Goal: Task Accomplishment & Management: Complete application form

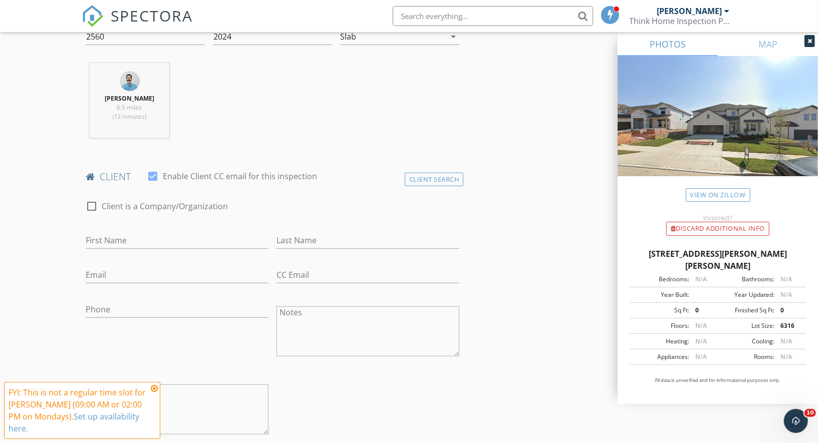
scroll to position [369, 0]
click at [117, 271] on input "Email" at bounding box center [177, 274] width 183 height 17
paste input "[EMAIL_ADDRESS][DOMAIN_NAME]"
type input "[EMAIL_ADDRESS][DOMAIN_NAME]"
click at [147, 237] on input "First Name" at bounding box center [177, 239] width 183 height 17
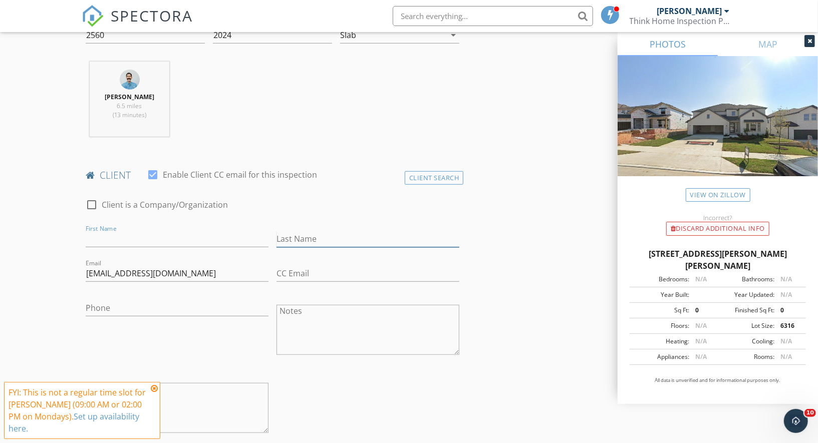
click at [340, 231] on input "Last Name" at bounding box center [368, 239] width 183 height 17
paste input "Ganipaneni"
type input "Ganipaneni"
click at [150, 234] on input "First Name" at bounding box center [177, 239] width 183 height 17
paste input "Sandhya"
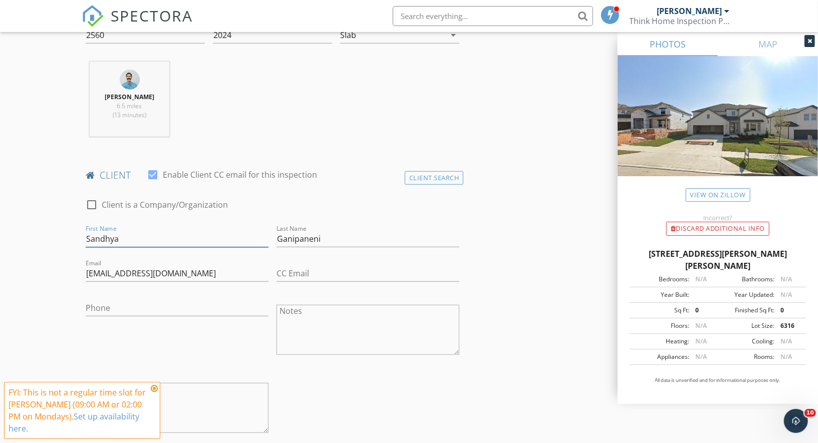
type input "Sandhya"
click at [146, 305] on input "Phone" at bounding box center [177, 308] width 183 height 17
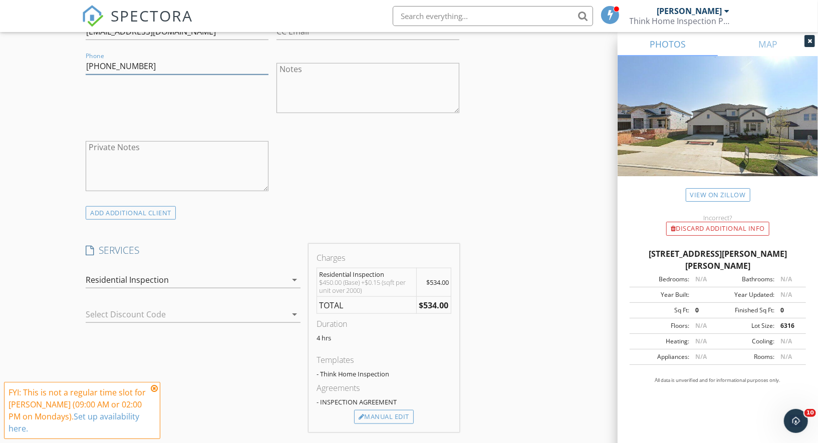
scroll to position [630, 0]
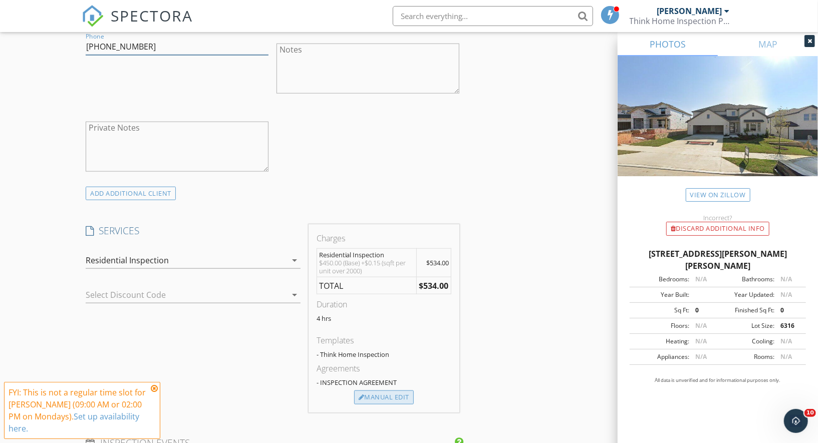
type input "[PHONE_NUMBER]"
click at [372, 396] on div "Manual Edit" at bounding box center [384, 398] width 60 height 14
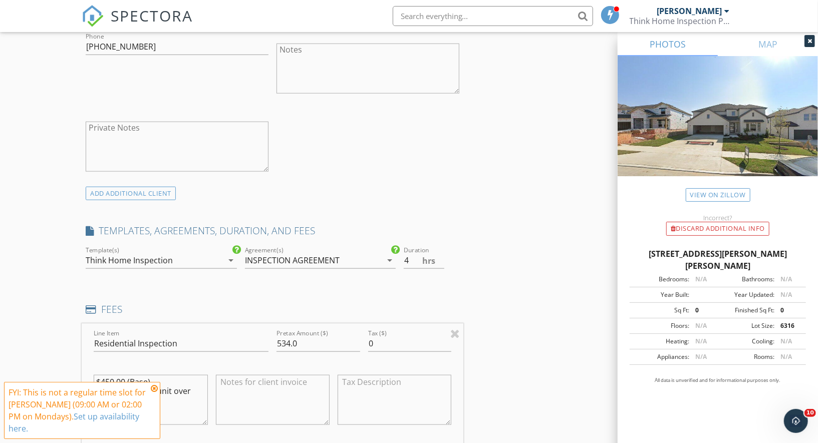
scroll to position [631, 0]
drag, startPoint x: 304, startPoint y: 339, endPoint x: 260, endPoint y: 339, distance: 44.6
click at [260, 339] on div "Line Item Residential Inspection Pretax Amount ($) 534.0 Tax ($) 0 $450.00 (Bas…" at bounding box center [273, 383] width 382 height 121
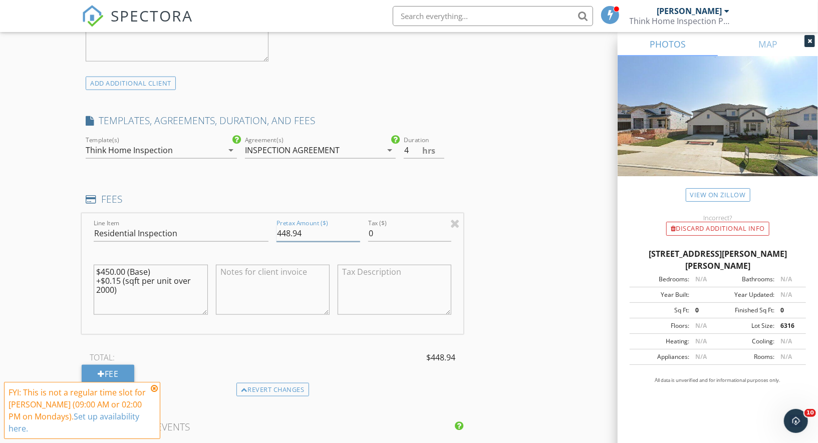
scroll to position [777, 0]
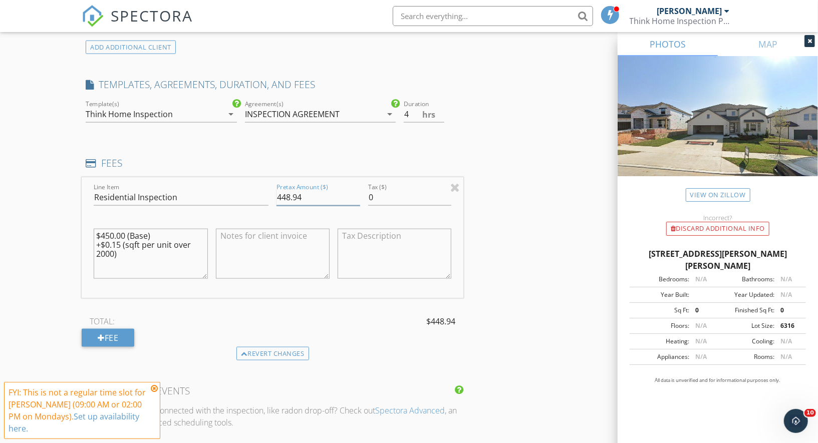
drag, startPoint x: 313, startPoint y: 190, endPoint x: 287, endPoint y: 192, distance: 26.2
click at [286, 192] on input "448.94" at bounding box center [319, 197] width 84 height 17
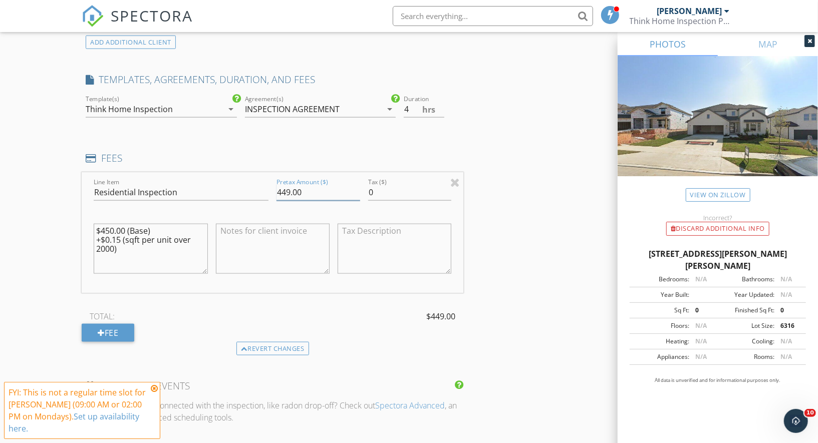
scroll to position [785, 0]
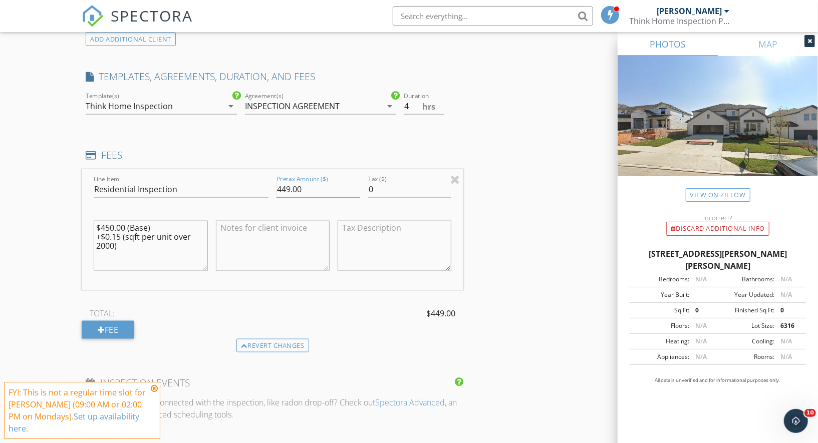
type input "449.00"
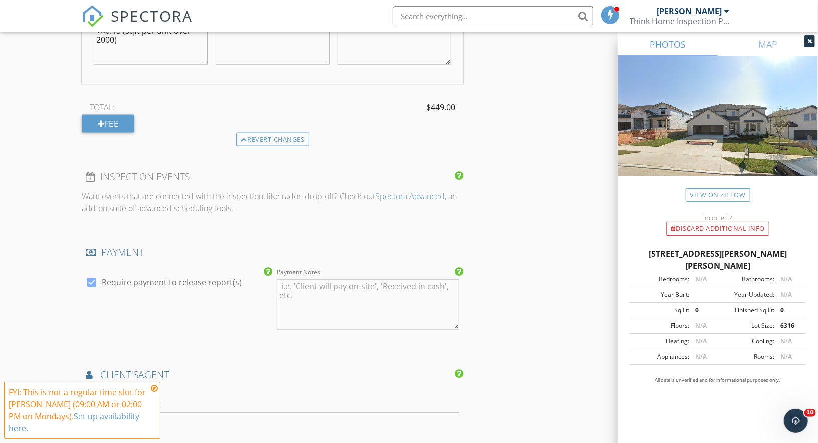
scroll to position [998, 0]
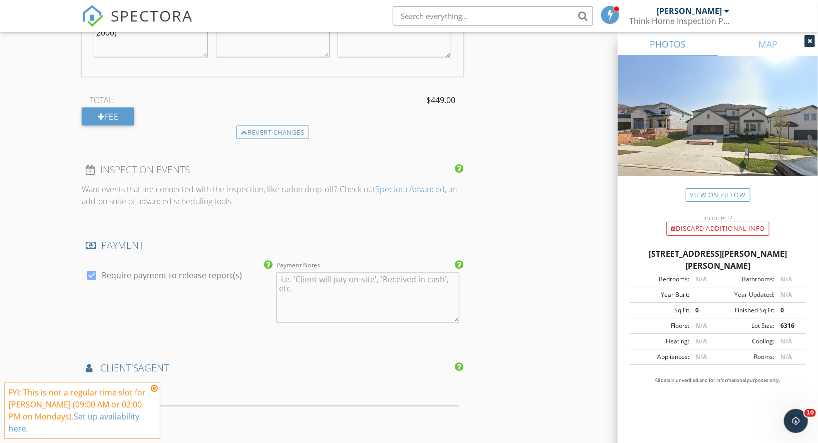
click at [154, 393] on icon at bounding box center [154, 389] width 7 height 8
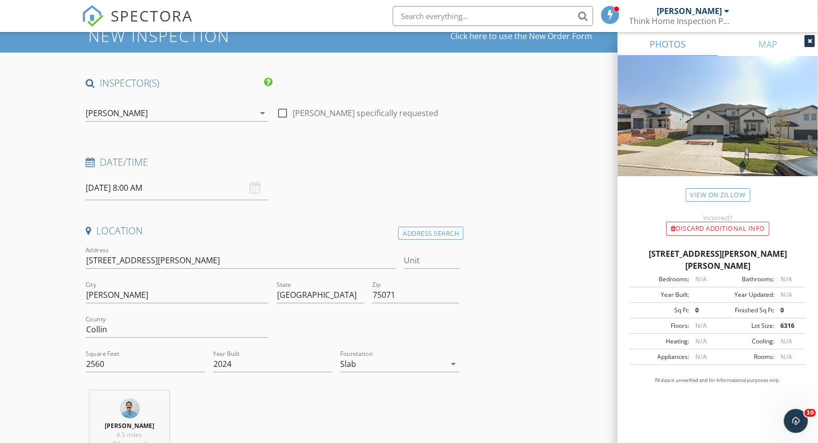
scroll to position [39, 0]
click at [114, 190] on input "09/29/2025 8:00 AM" at bounding box center [177, 188] width 183 height 25
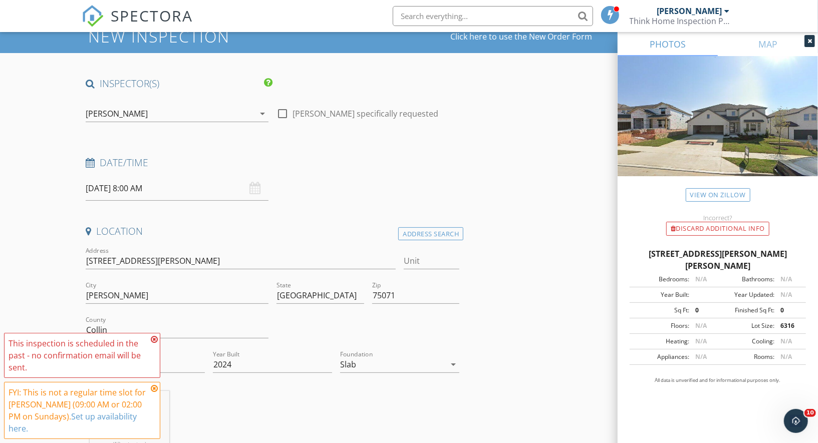
click at [154, 344] on icon at bounding box center [154, 340] width 7 height 8
click at [116, 184] on input "09/28/2025 8:00 AM" at bounding box center [177, 188] width 183 height 25
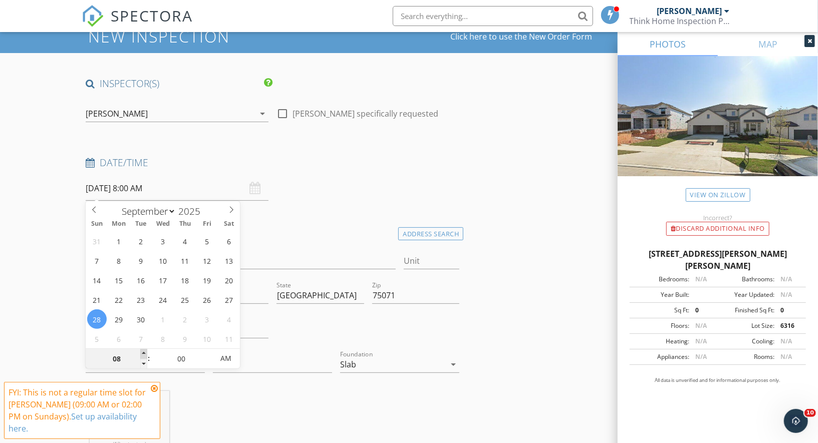
type input "09/28/2025 9:00 AM"
type input "09"
click at [144, 353] on span at bounding box center [143, 354] width 7 height 10
type input "09/28/2025 10:00 AM"
type input "10"
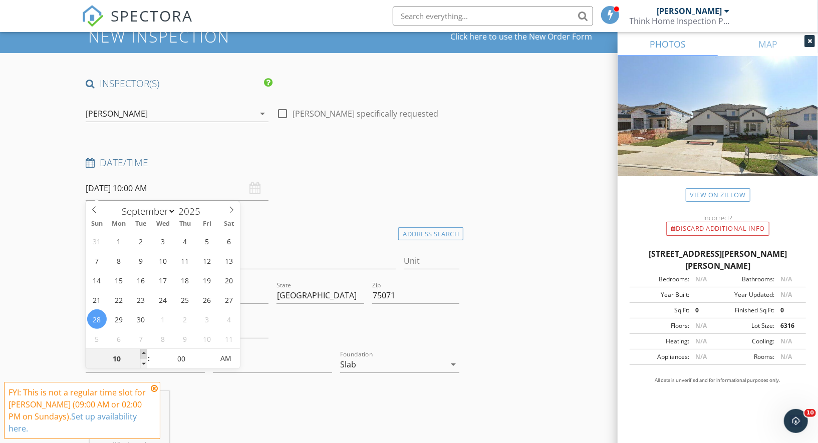
click at [144, 353] on span at bounding box center [143, 354] width 7 height 10
type input "09/28/2025 11:00 AM"
type input "11"
click at [144, 353] on span at bounding box center [143, 354] width 7 height 10
type input "09/28/2025 12:00 PM"
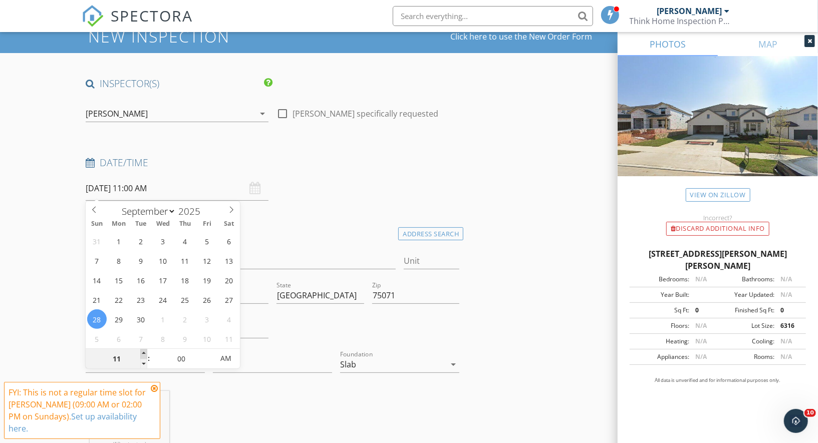
type input "12"
click at [144, 353] on span at bounding box center [143, 354] width 7 height 10
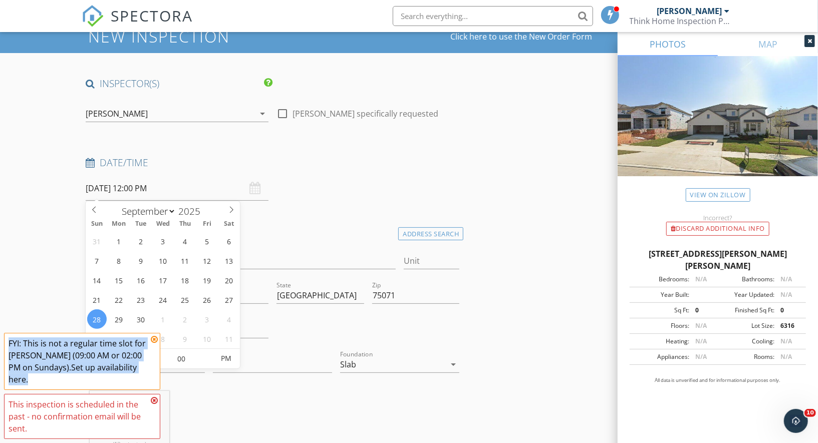
click at [144, 353] on div "FYI: This is not a regular time slot for Jonathan Root (09:00 AM or 02:00 PM on…" at bounding box center [78, 362] width 139 height 48
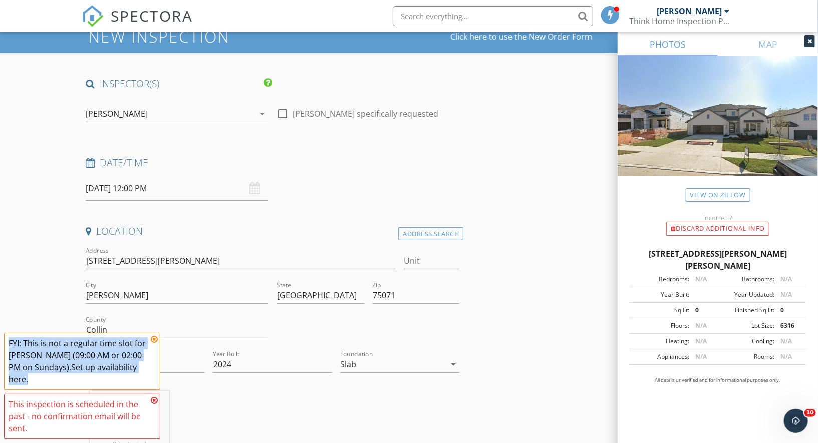
click at [144, 353] on div "FYI: This is not a regular time slot for Jonathan Root (09:00 AM or 02:00 PM on…" at bounding box center [78, 362] width 139 height 48
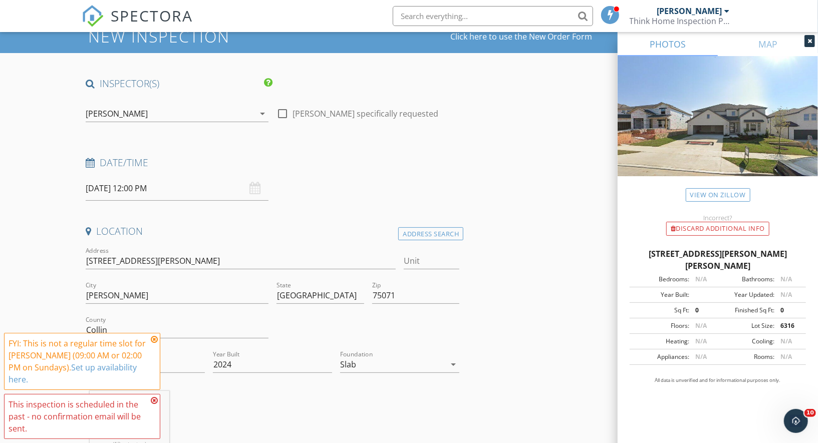
click at [122, 192] on input "09/28/2025 12:00 PM" at bounding box center [177, 188] width 183 height 25
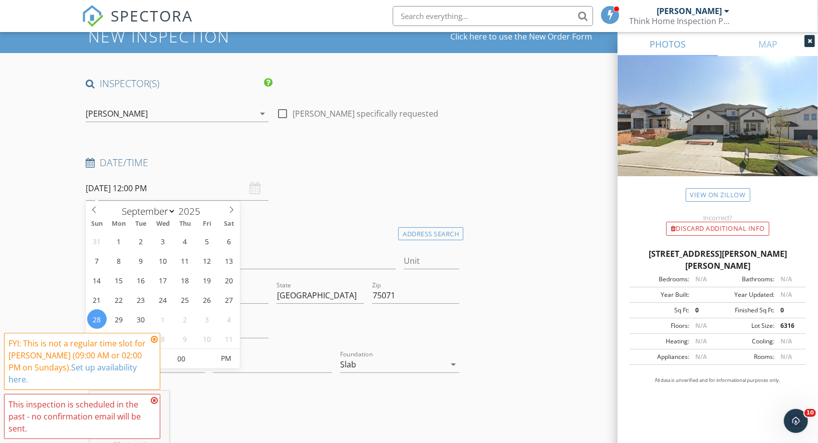
click at [154, 344] on icon at bounding box center [154, 340] width 7 height 8
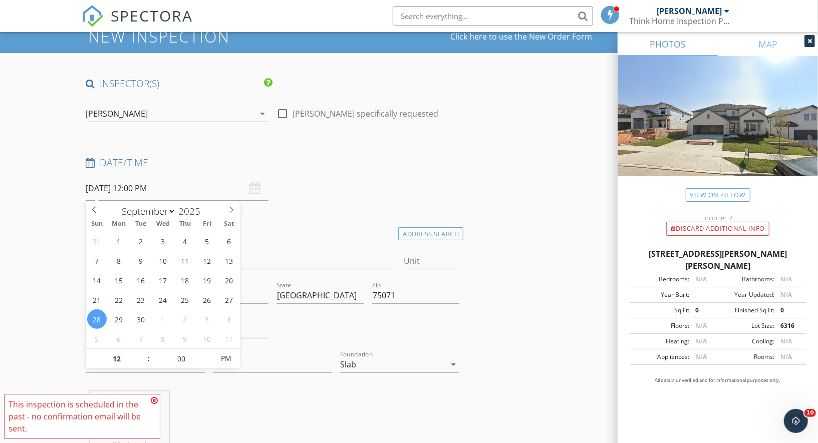
click at [121, 190] on input "09/28/2025 12:00 PM" at bounding box center [177, 188] width 183 height 25
type input "09/28/2025 1:00 PM"
type input "01"
click at [146, 352] on span at bounding box center [143, 354] width 7 height 10
type input "09/28/2025 2:00 PM"
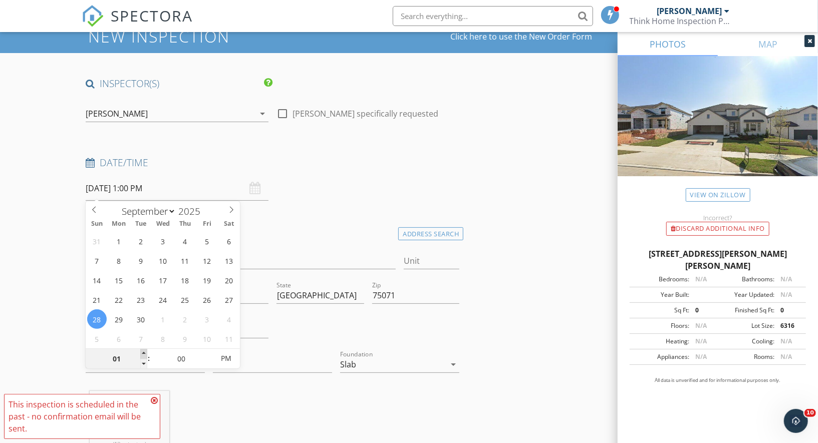
type input "02"
click at [146, 352] on span at bounding box center [143, 354] width 7 height 10
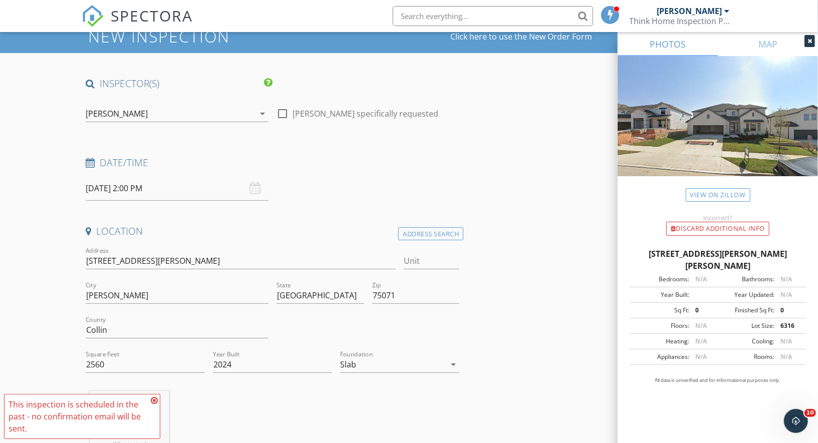
click at [154, 400] on icon at bounding box center [154, 401] width 7 height 8
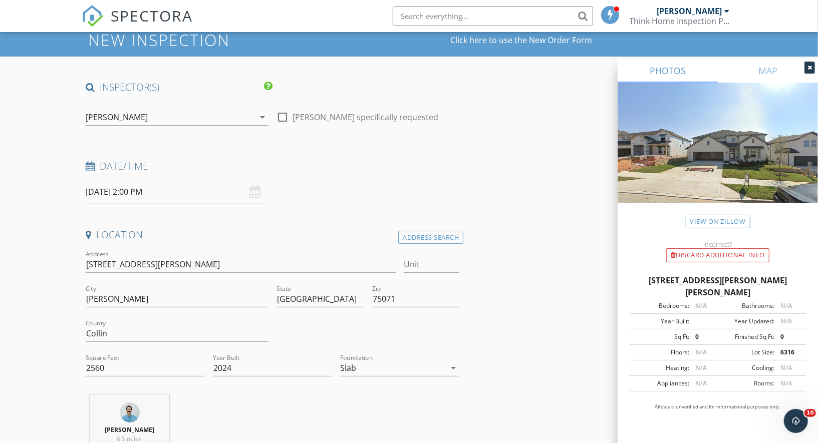
scroll to position [0, 0]
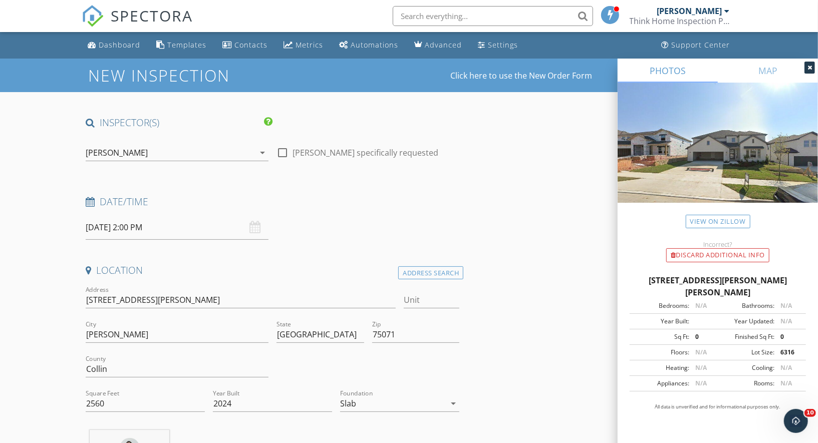
click at [108, 231] on input "09/28/2025 2:00 PM" at bounding box center [177, 227] width 183 height 25
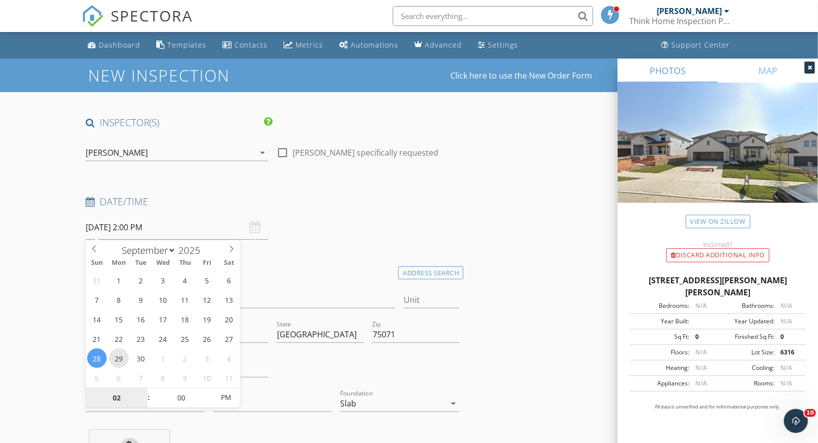
type input "[DATE] 2:00 PM"
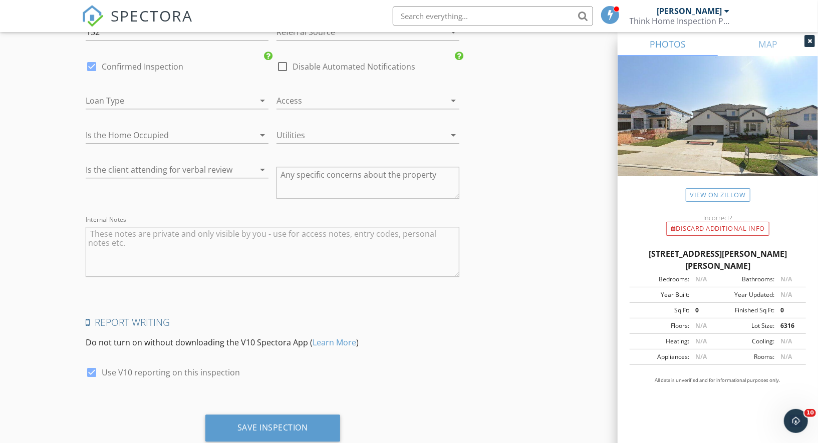
scroll to position [1574, 0]
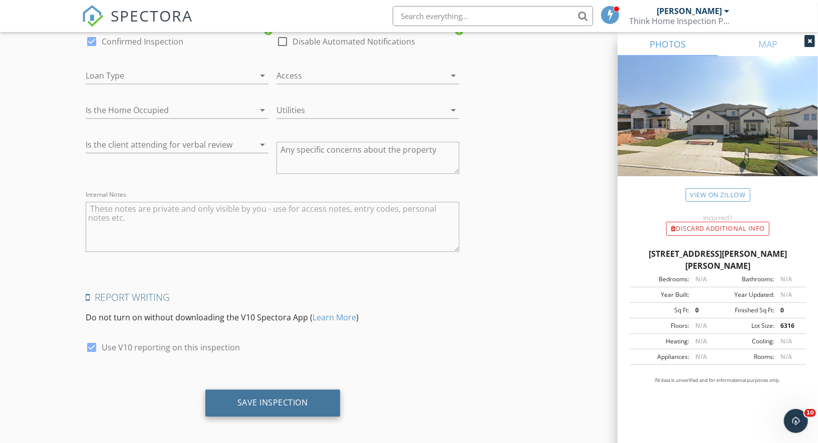
click at [255, 401] on div "Save Inspection" at bounding box center [272, 403] width 71 height 10
